Goal: Task Accomplishment & Management: Manage account settings

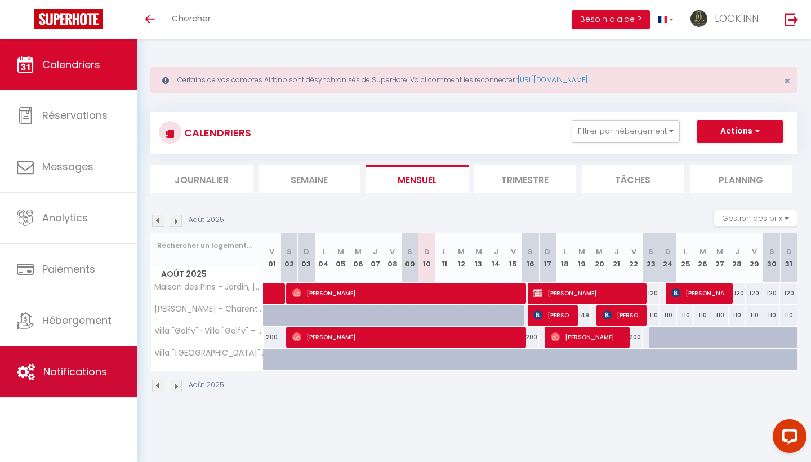
click at [85, 379] on link "Notifications" at bounding box center [68, 371] width 137 height 51
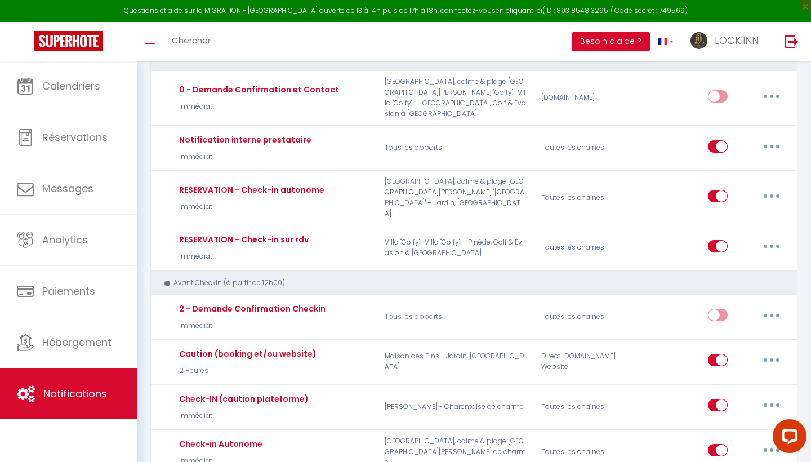
scroll to position [191, 0]
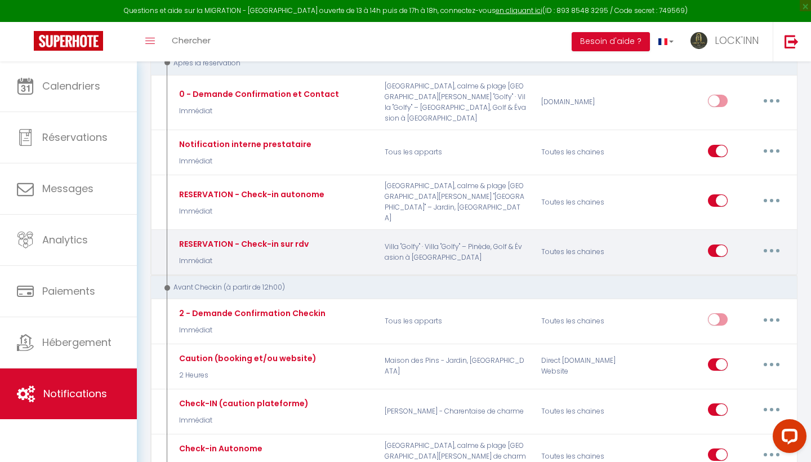
click at [770, 249] on icon "button" at bounding box center [771, 250] width 3 height 3
click at [739, 266] on link "Editer" at bounding box center [741, 275] width 83 height 19
type input "RESERVATION - Check-in sur rdv"
select select "Immédiat"
select select
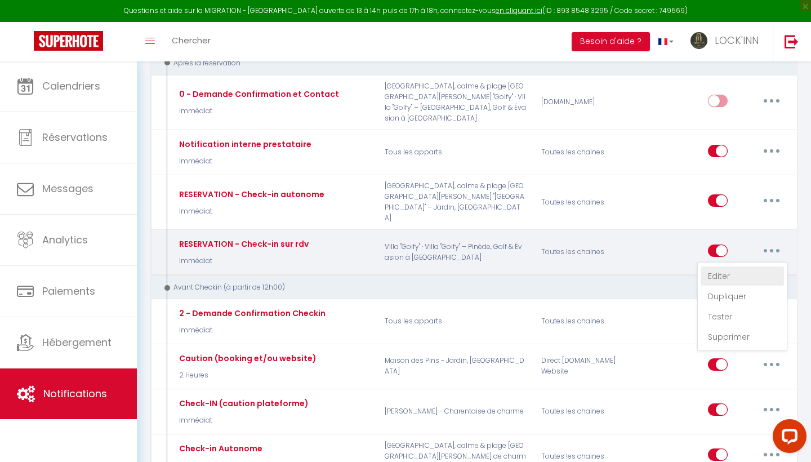
checkbox input "true"
checkbox input "false"
radio input "true"
type input "Réservation"
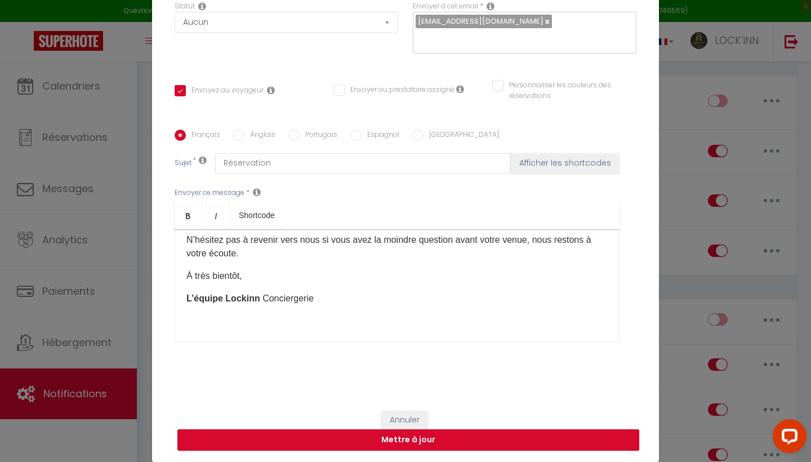
scroll to position [115, 0]
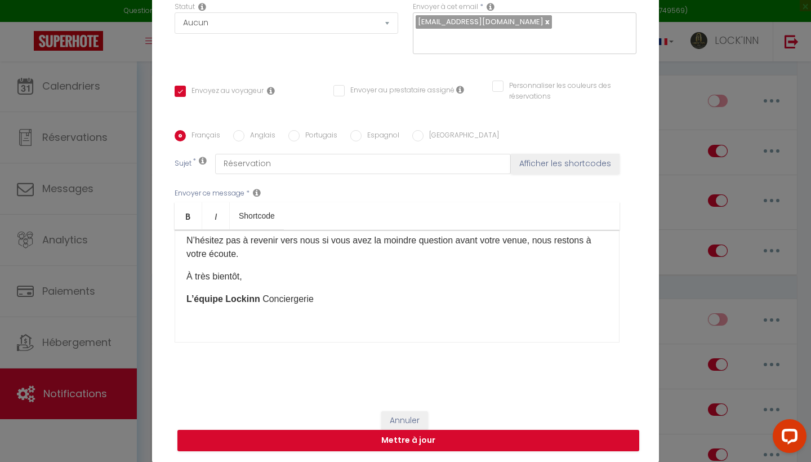
click at [415, 413] on button "Annuler" at bounding box center [404, 420] width 47 height 19
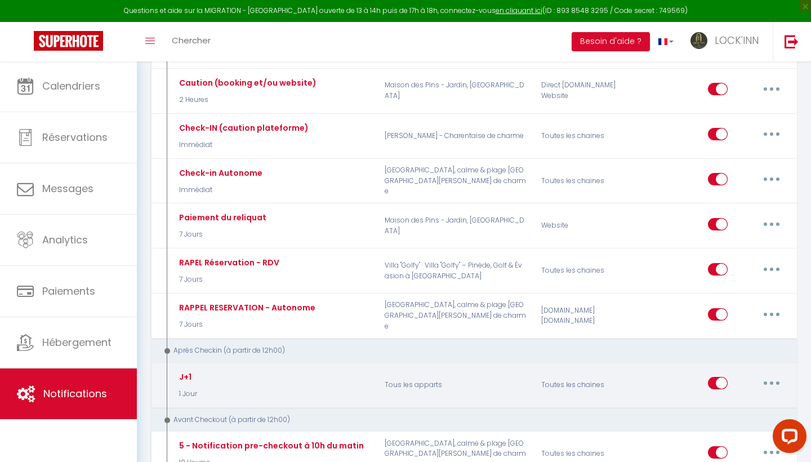
scroll to position [462, 0]
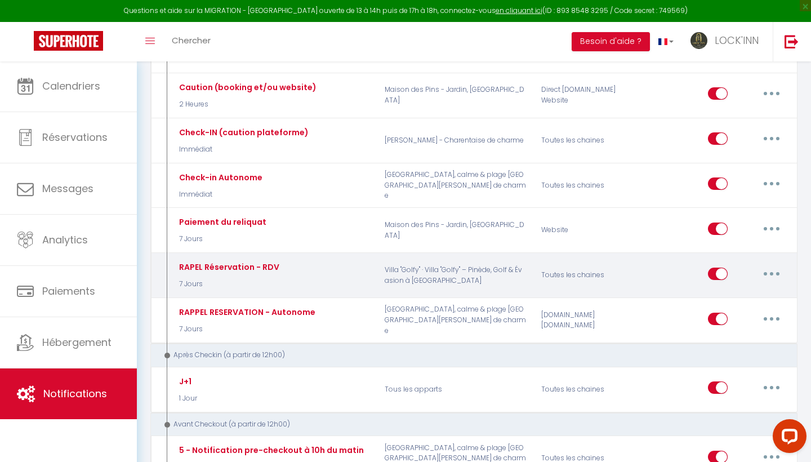
click at [767, 265] on button "button" at bounding box center [772, 274] width 32 height 18
click at [736, 289] on link "Editer" at bounding box center [741, 298] width 83 height 19
type input "RAPEL Réservation - RDV"
select select "7 Jours"
checkbox input "true"
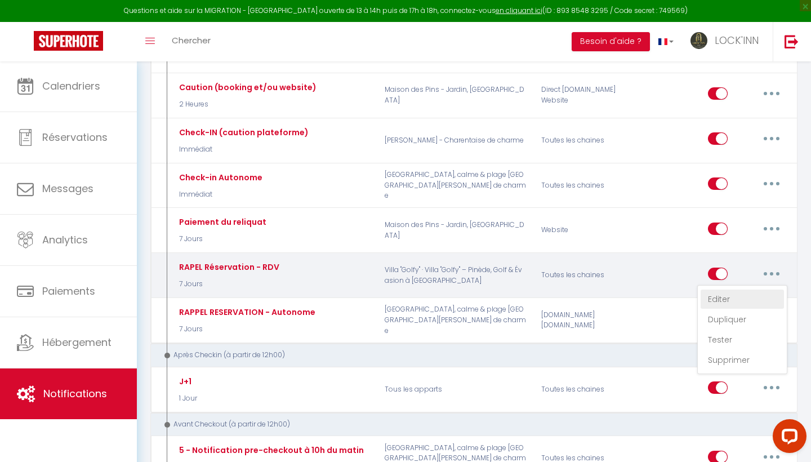
checkbox input "false"
type input "Préparation de votre arrivée"
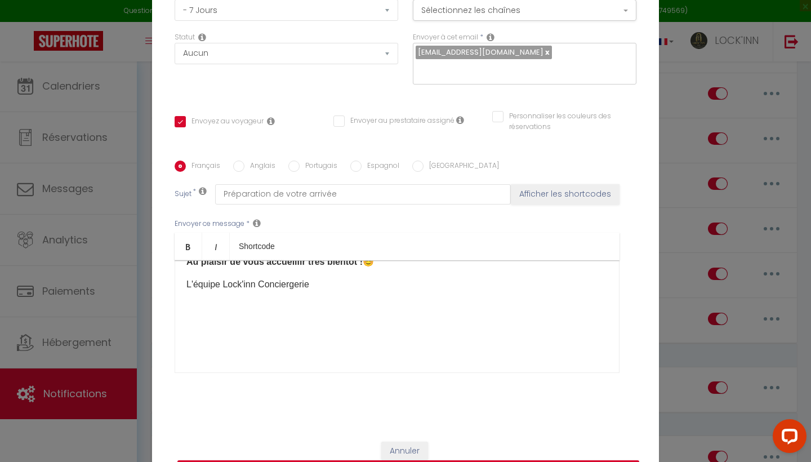
scroll to position [134, 0]
click at [410, 449] on button "Annuler" at bounding box center [404, 450] width 47 height 19
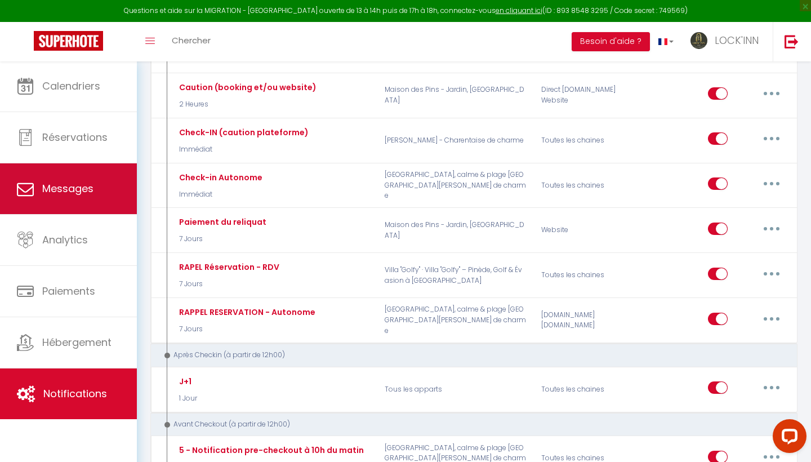
click at [97, 191] on link "Messages" at bounding box center [68, 188] width 137 height 51
select select "message"
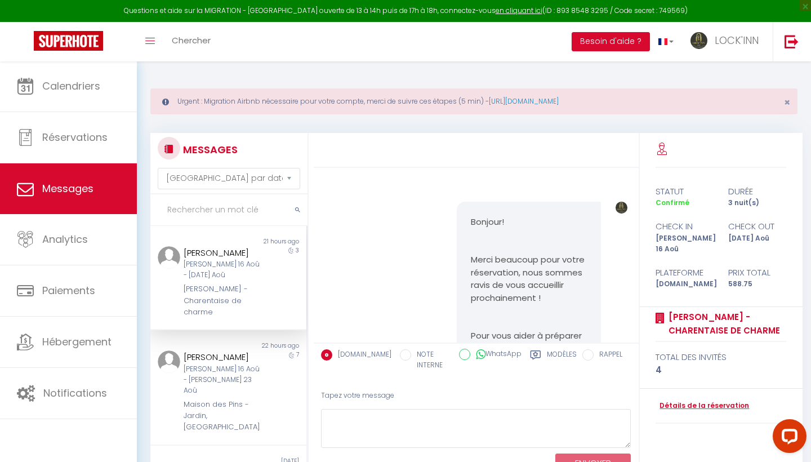
scroll to position [965, 0]
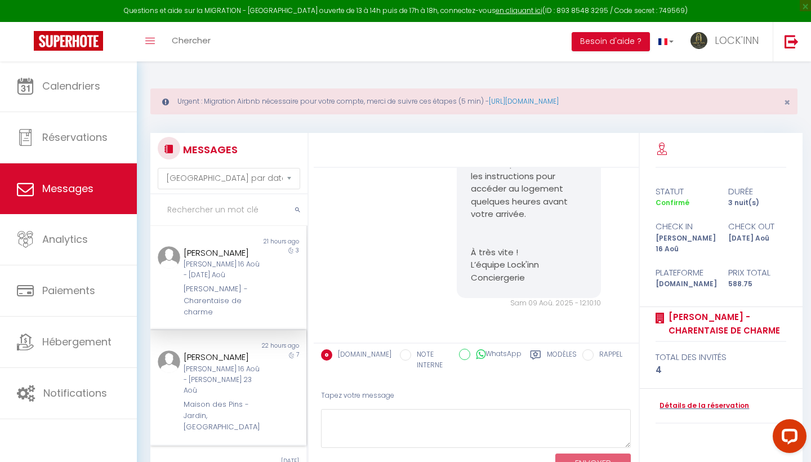
click at [233, 355] on div "[PERSON_NAME]" at bounding box center [222, 357] width 76 height 14
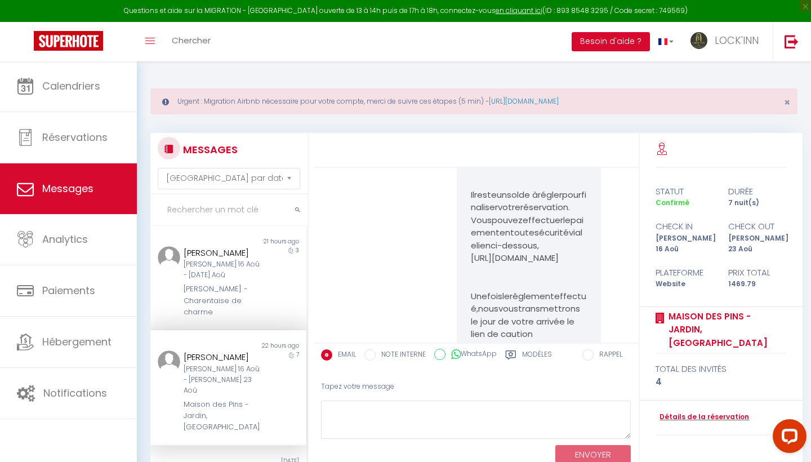
scroll to position [2277, 0]
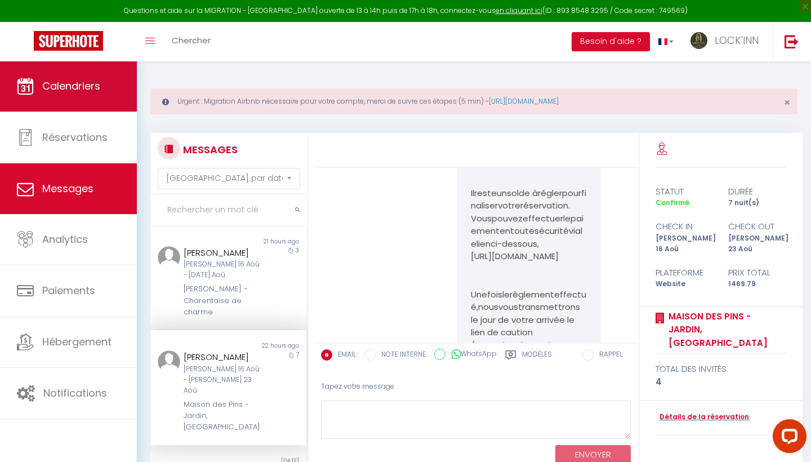
click at [97, 99] on link "Calendriers" at bounding box center [68, 86] width 137 height 51
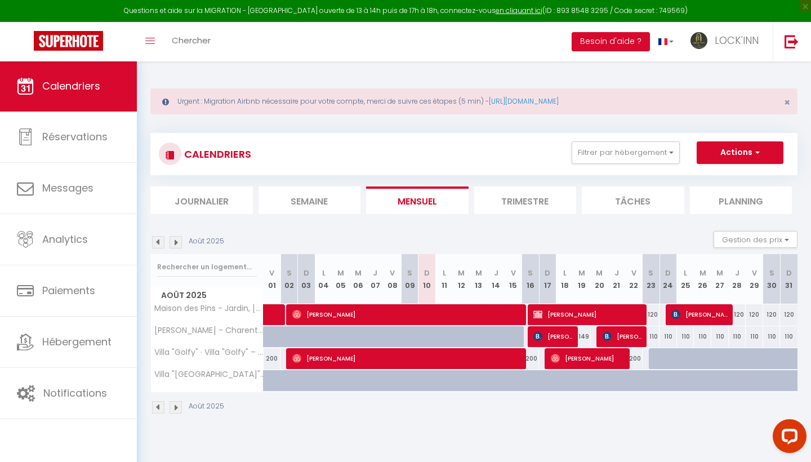
click at [610, 312] on span "[PERSON_NAME]" at bounding box center [588, 313] width 110 height 21
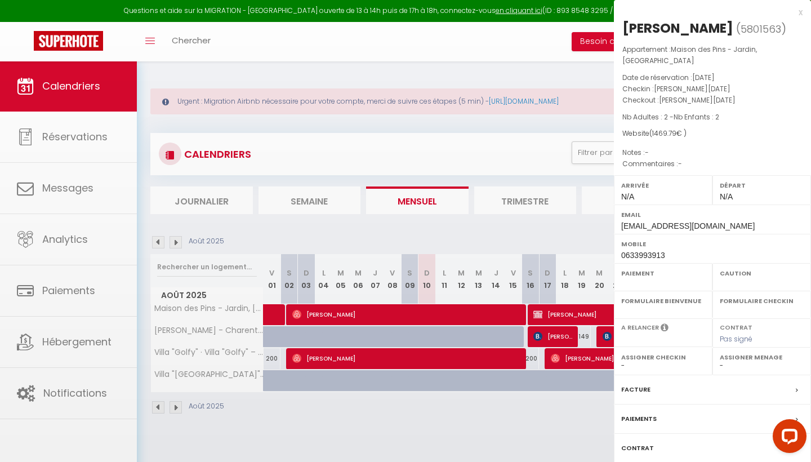
select select "OK"
select select "KO"
select select "0"
select select "1"
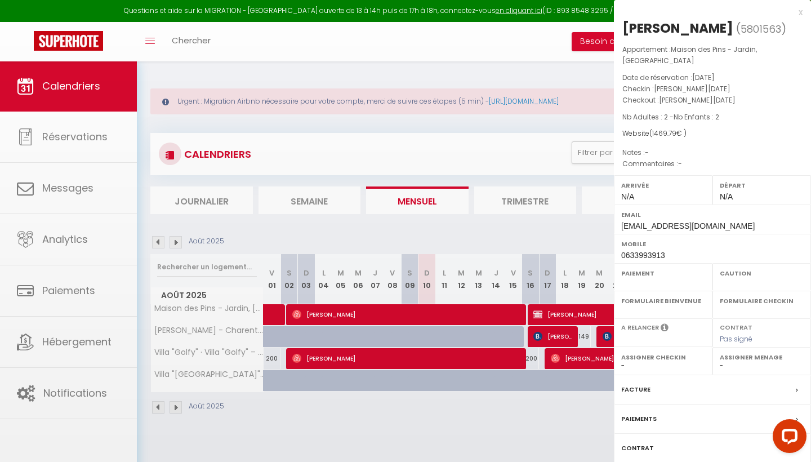
select select
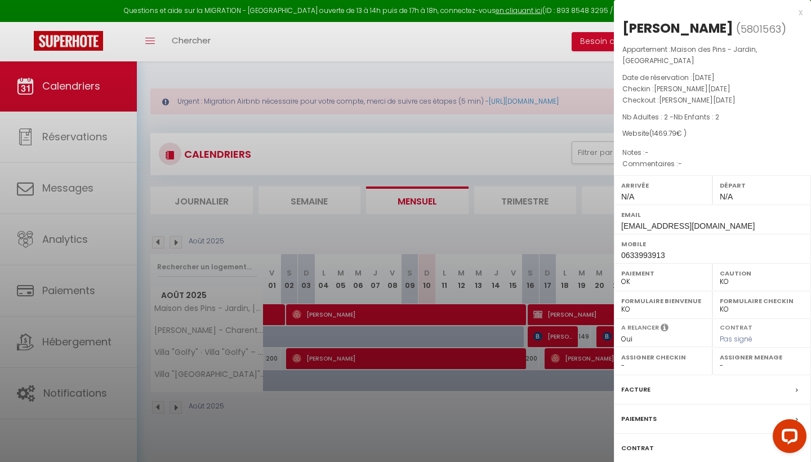
select select "33646"
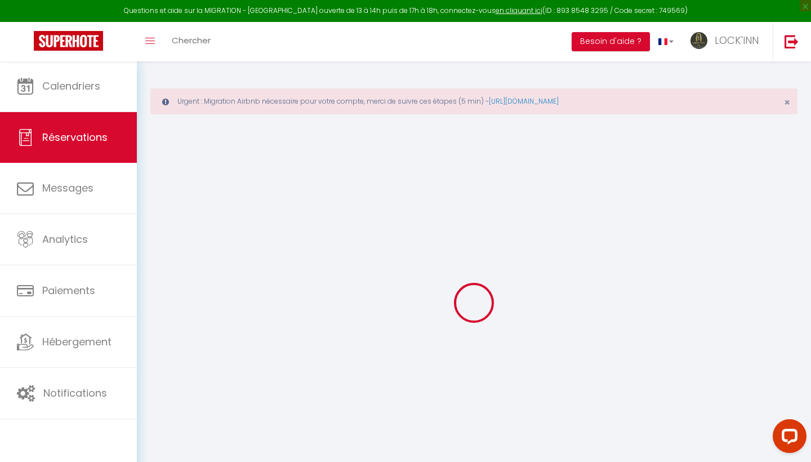
select select
checkbox input "false"
select select
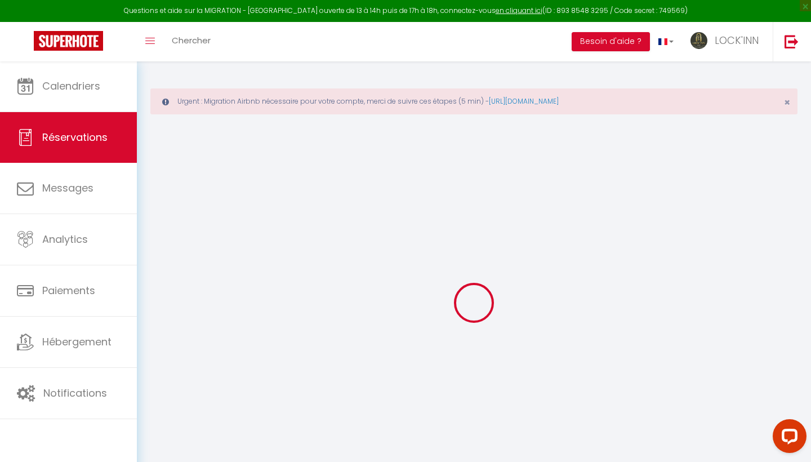
checkbox input "false"
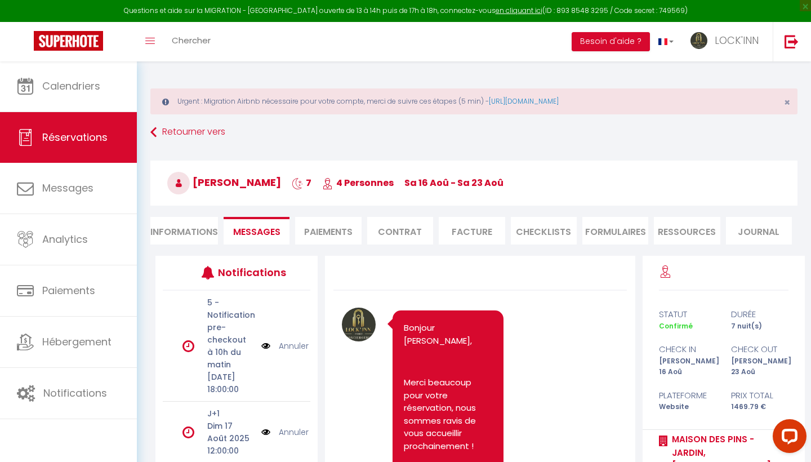
scroll to position [3014, 0]
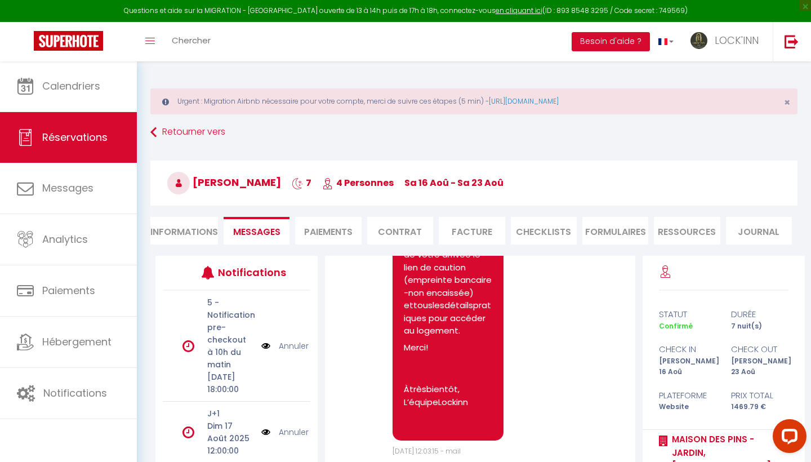
click at [345, 232] on li "Paiements" at bounding box center [328, 231] width 66 height 28
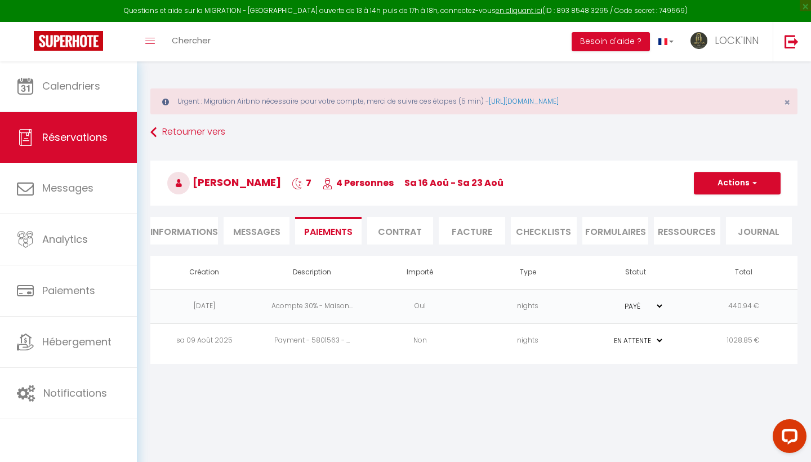
click at [749, 341] on td "1028.85 €" at bounding box center [744, 340] width 108 height 34
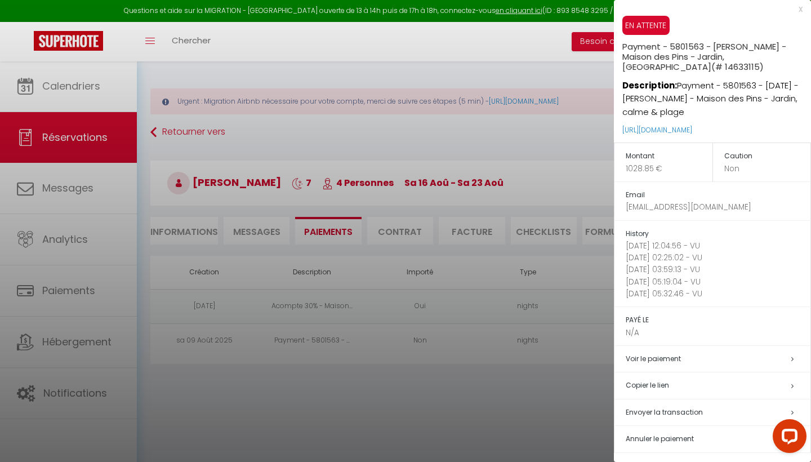
scroll to position [3, 0]
click at [742, 381] on h5 "Copier le lien" at bounding box center [717, 385] width 185 height 13
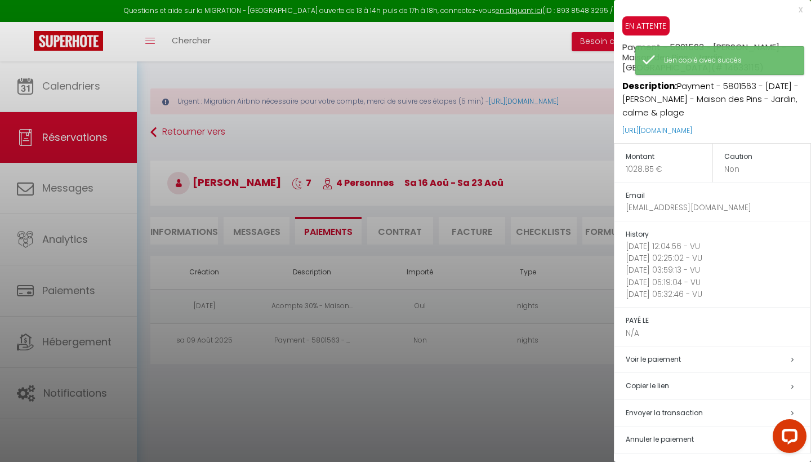
click at [681, 409] on span "Envoyer la transaction" at bounding box center [663, 413] width 77 height 10
select select "fr"
type input "[EMAIL_ADDRESS][DOMAIN_NAME]"
type input "Demande de paiement"
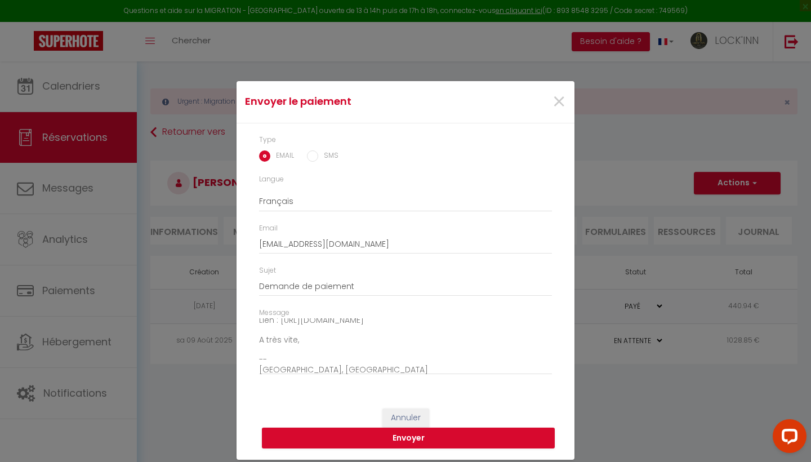
scroll to position [94, 0]
click at [315, 339] on textarea "Bonjour, Nous vous invitons à cliquer sur le lien ci-dessous pour effectuer le …" at bounding box center [405, 346] width 293 height 57
click at [265, 343] on textarea "Bonjour, Nous vous invitons à cliquer sur le lien ci-dessous pour effectuer le …" at bounding box center [405, 346] width 293 height 57
click at [268, 347] on textarea "Bonjour, Nous vous invitons à cliquer sur le lien ci-dessous pour effectuer le …" at bounding box center [405, 346] width 293 height 57
click at [339, 346] on textarea "Bonjour, Nous vous invitons à cliquer sur le lien ci-dessous pour effectuer le …" at bounding box center [405, 346] width 293 height 57
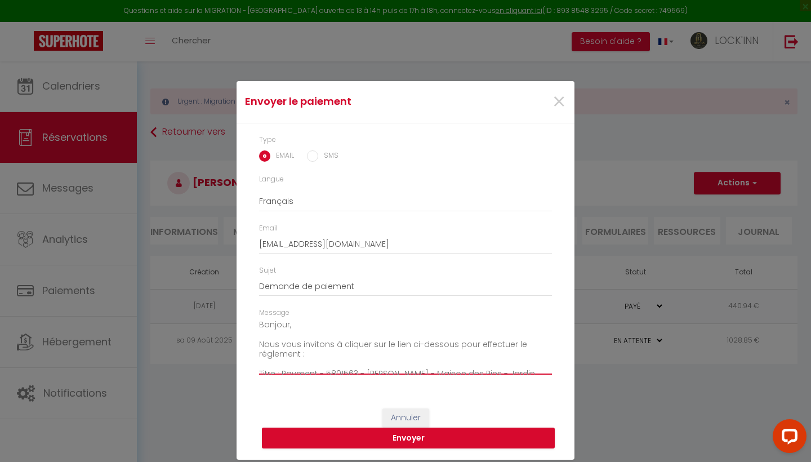
scroll to position [0, 0]
click at [301, 356] on textarea "Bonjour, Nous vous invitons à cliquer sur le lien ci-dessous pour effectuer le …" at bounding box center [405, 346] width 293 height 57
type textarea "Bonjour, Nous vous invitons à cliquer sur le lien ci-dessous pour effectuer le …"
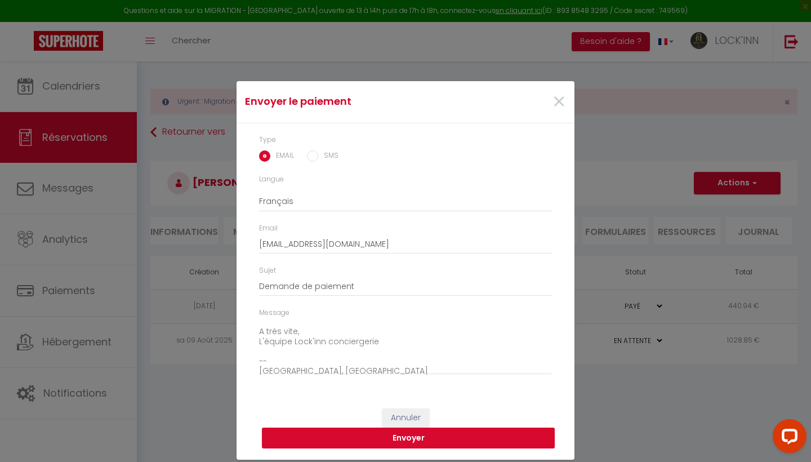
click at [399, 438] on button "Envoyer" at bounding box center [408, 437] width 293 height 21
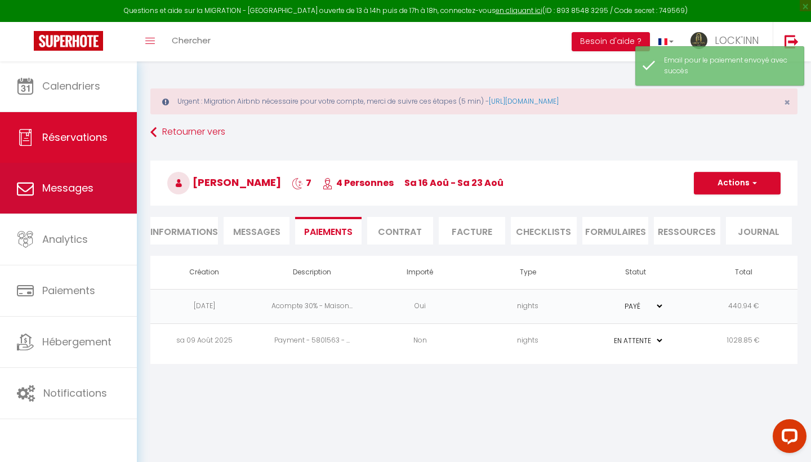
click at [49, 200] on link "Messages" at bounding box center [68, 188] width 137 height 51
select select "message"
